Goal: Task Accomplishment & Management: Complete application form

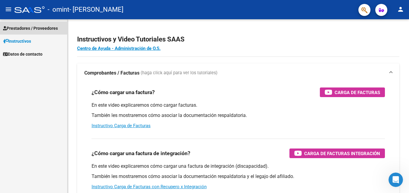
click at [36, 29] on span "Prestadores / Proveedores" at bounding box center [30, 28] width 55 height 7
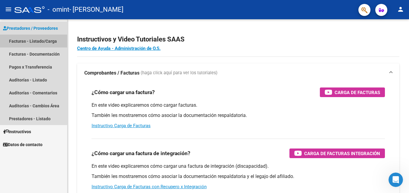
click at [30, 42] on link "Facturas - Listado/Carga" at bounding box center [33, 41] width 67 height 13
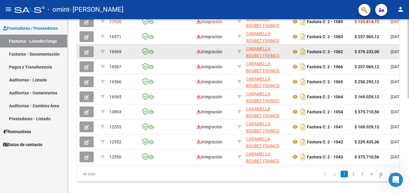
scroll to position [208, 0]
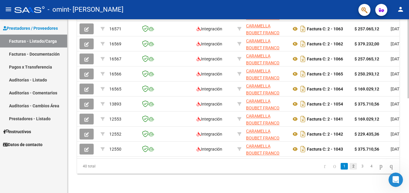
click at [350, 168] on link "2" at bounding box center [353, 166] width 7 height 7
click at [341, 167] on link "1" at bounding box center [344, 166] width 7 height 7
click at [347, 167] on div "40 total 1 2 3 4" at bounding box center [238, 166] width 322 height 15
click at [350, 167] on link "2" at bounding box center [353, 166] width 7 height 7
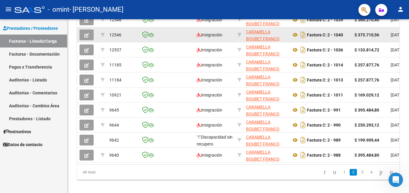
scroll to position [208, 0]
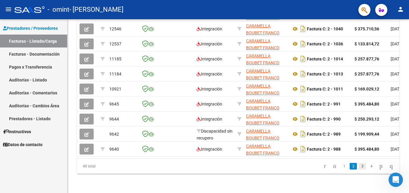
click at [359, 167] on link "3" at bounding box center [362, 166] width 7 height 7
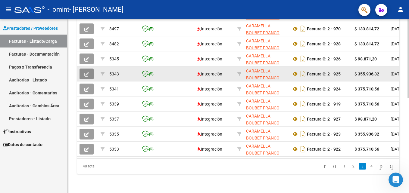
click at [90, 69] on button "button" at bounding box center [86, 74] width 14 height 11
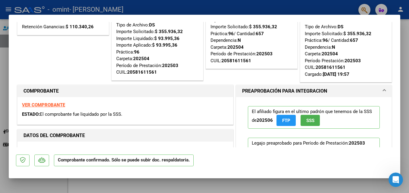
scroll to position [60, 0]
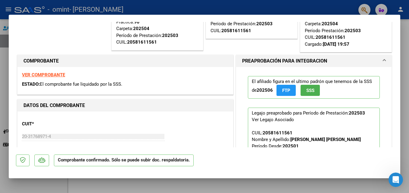
click at [329, 6] on div at bounding box center [204, 96] width 409 height 193
type input "$ 0,00"
